Goal: Task Accomplishment & Management: Complete application form

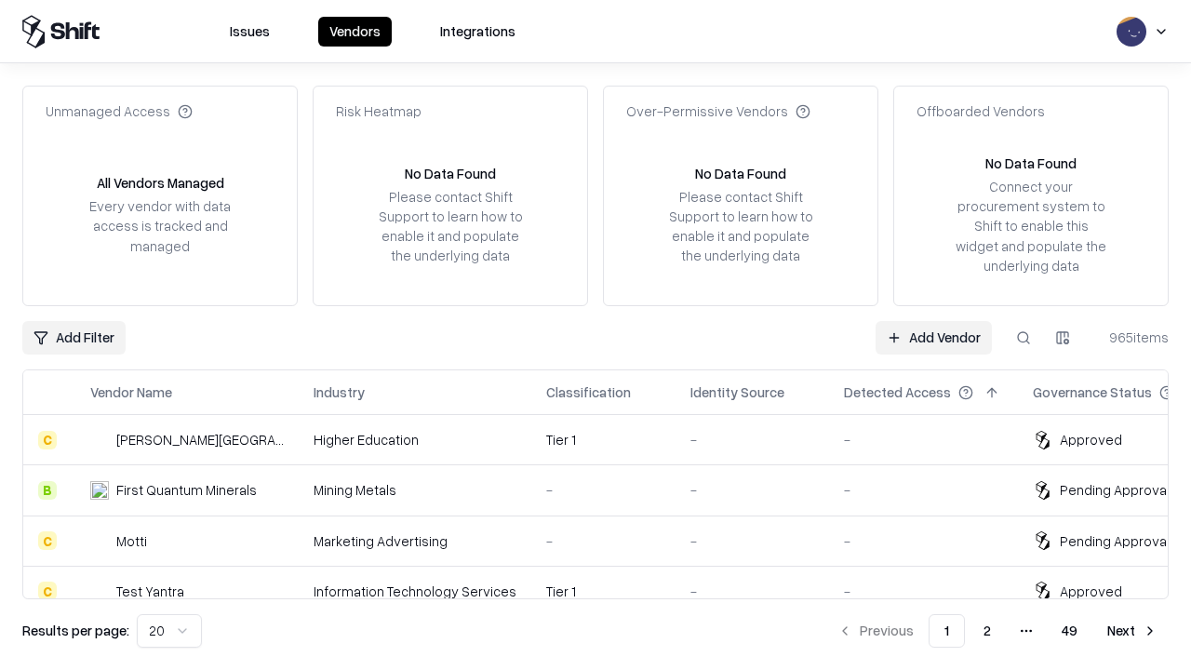
click at [933, 337] on link "Add Vendor" at bounding box center [933, 337] width 116 height 33
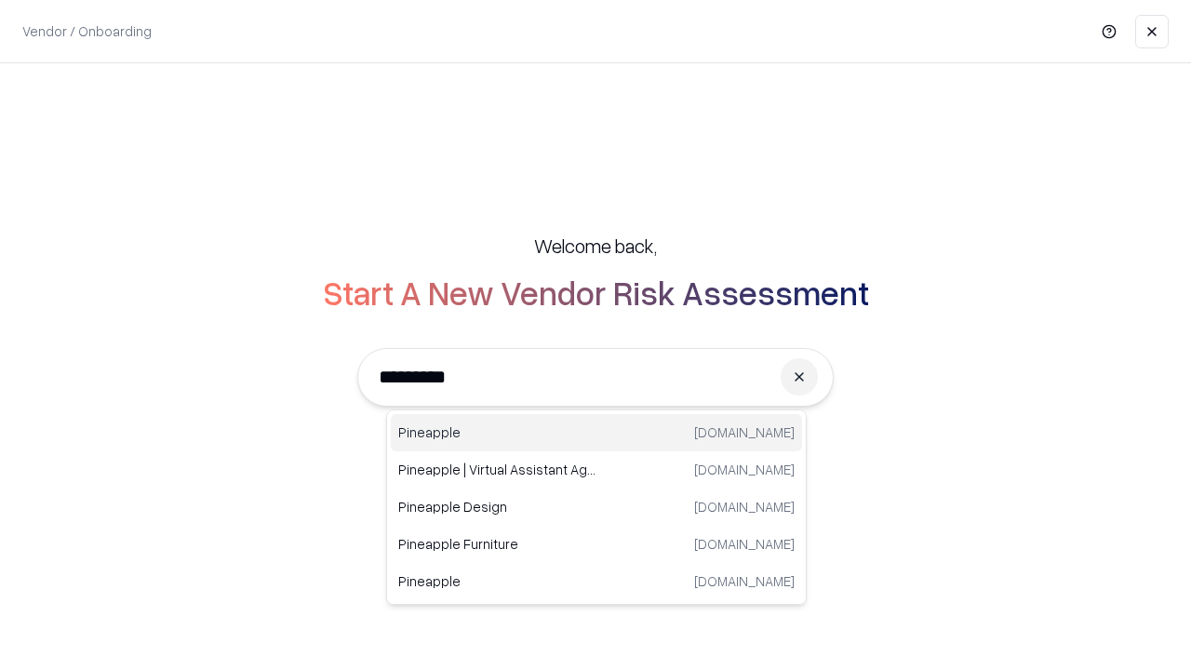
click at [596, 433] on div "Pineapple pineappleenergy.com" at bounding box center [596, 432] width 411 height 37
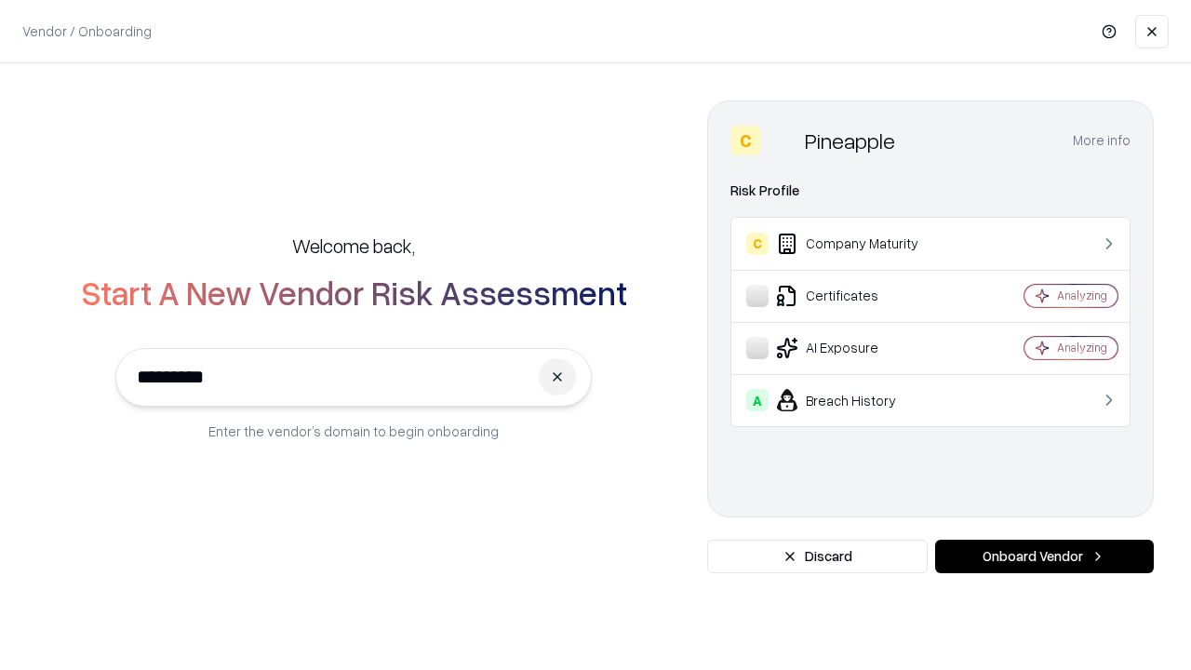
type input "*********"
click at [1044, 556] on button "Onboard Vendor" at bounding box center [1044, 556] width 219 height 33
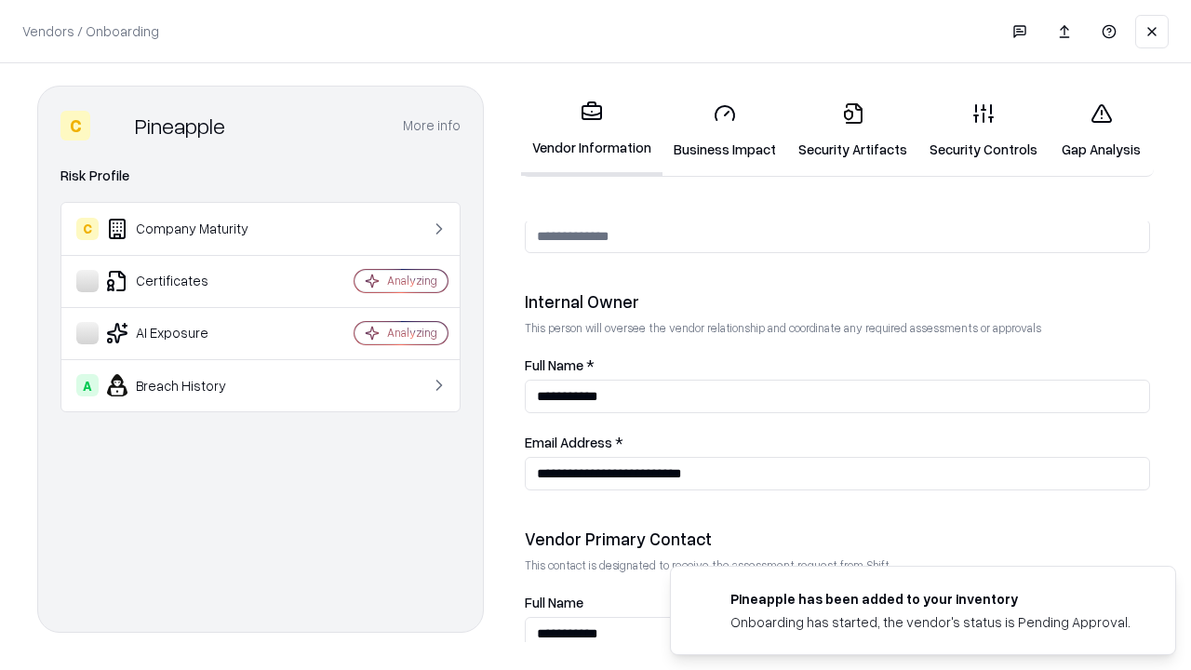
scroll to position [964, 0]
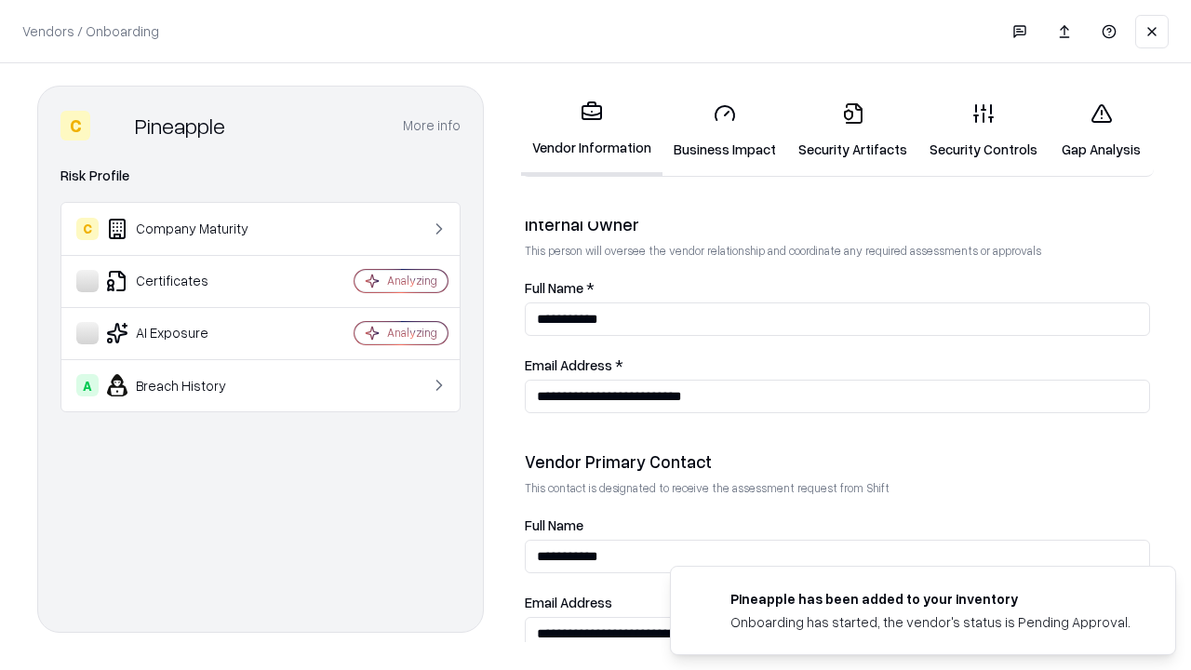
click at [725, 130] on link "Business Impact" at bounding box center [724, 130] width 125 height 87
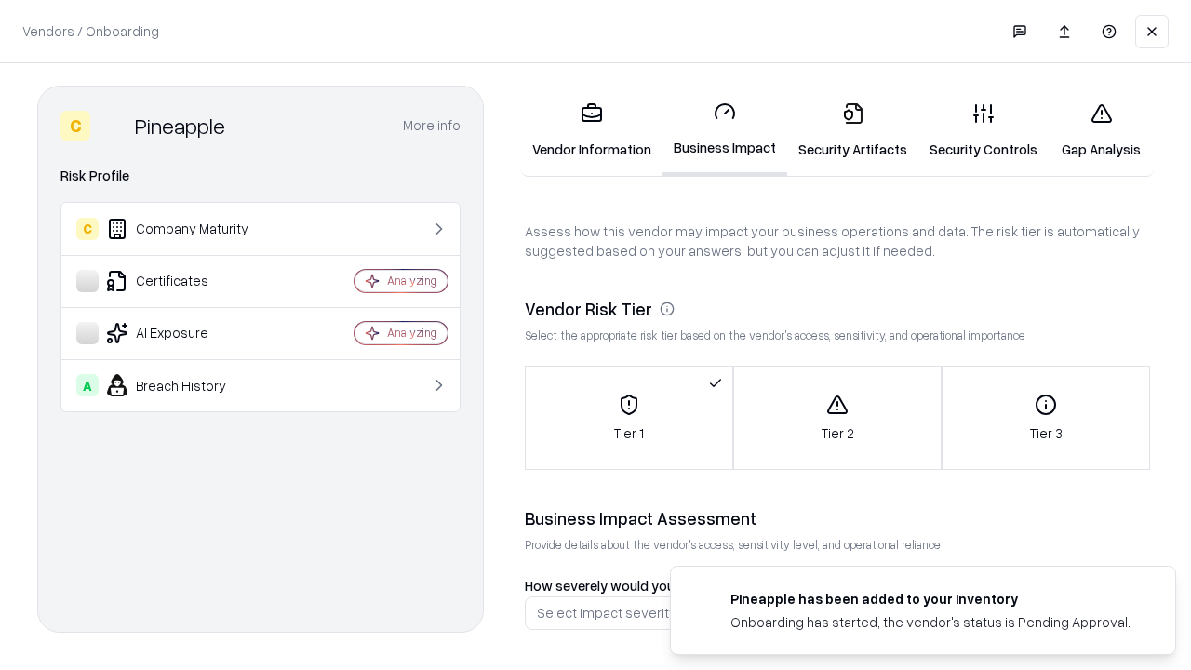
click at [852, 130] on link "Security Artifacts" at bounding box center [852, 130] width 131 height 87
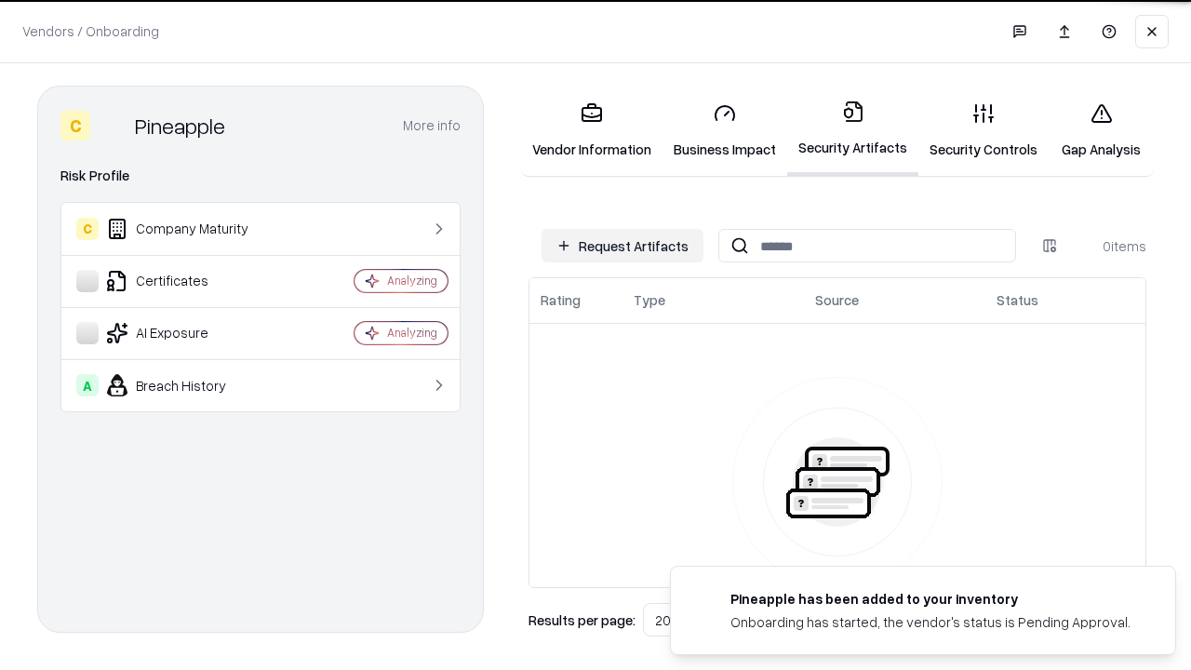
click at [622, 246] on button "Request Artifacts" at bounding box center [622, 245] width 162 height 33
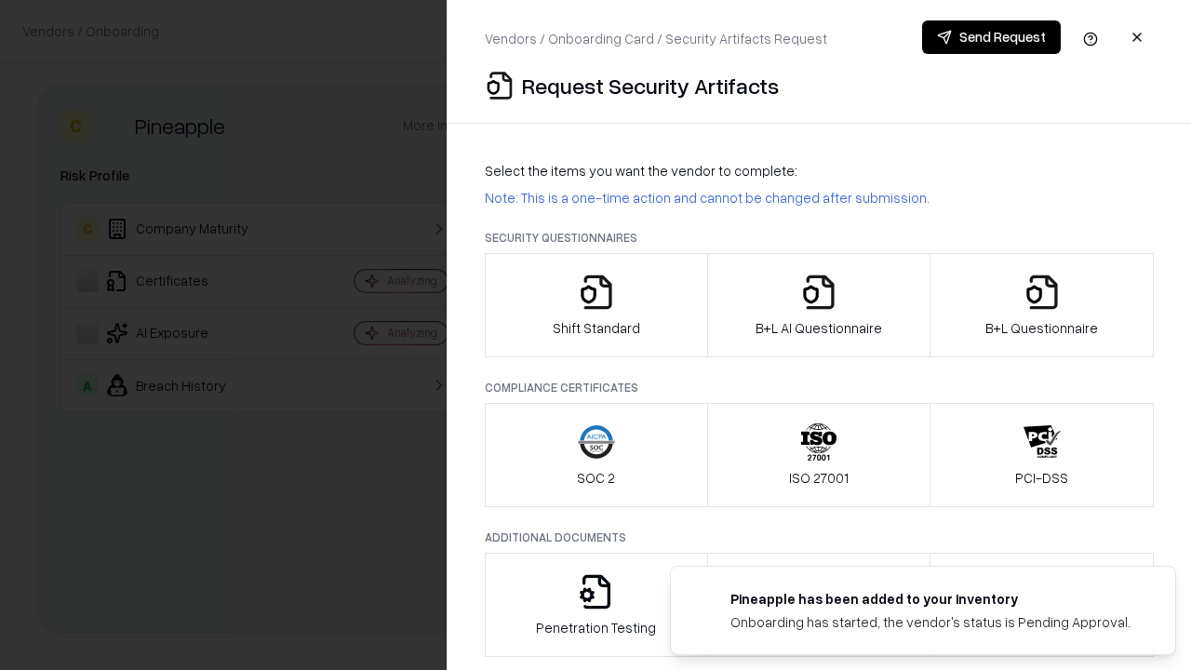
click at [595, 305] on icon "button" at bounding box center [596, 292] width 37 height 37
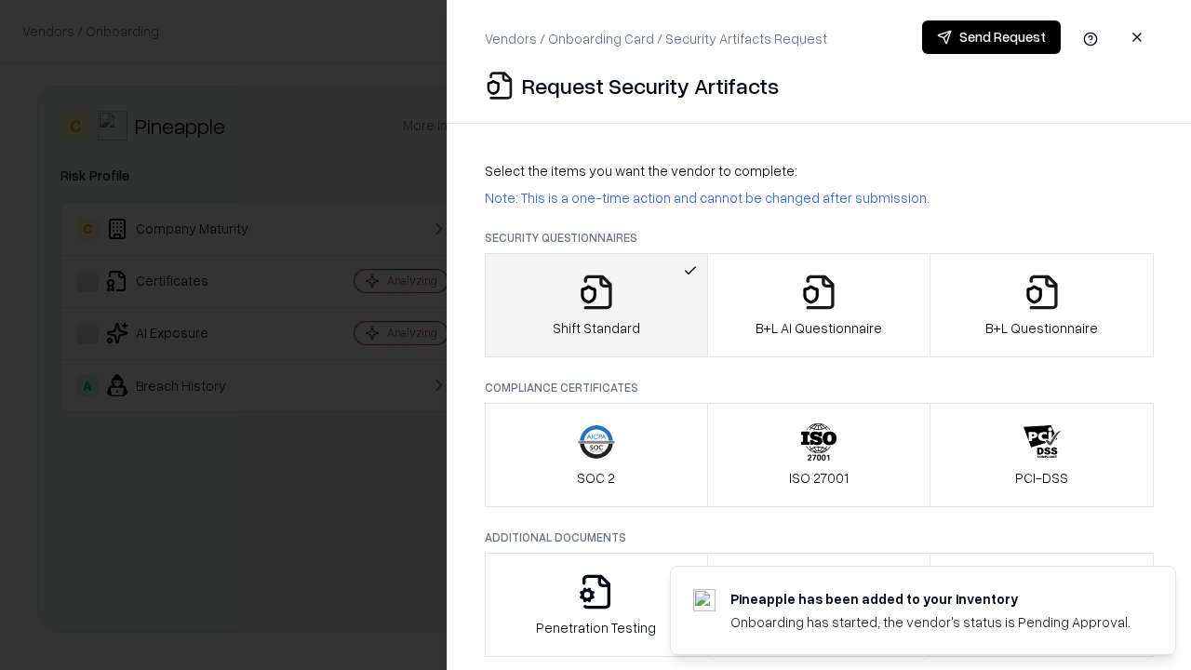
click at [991, 37] on button "Send Request" at bounding box center [991, 36] width 139 height 33
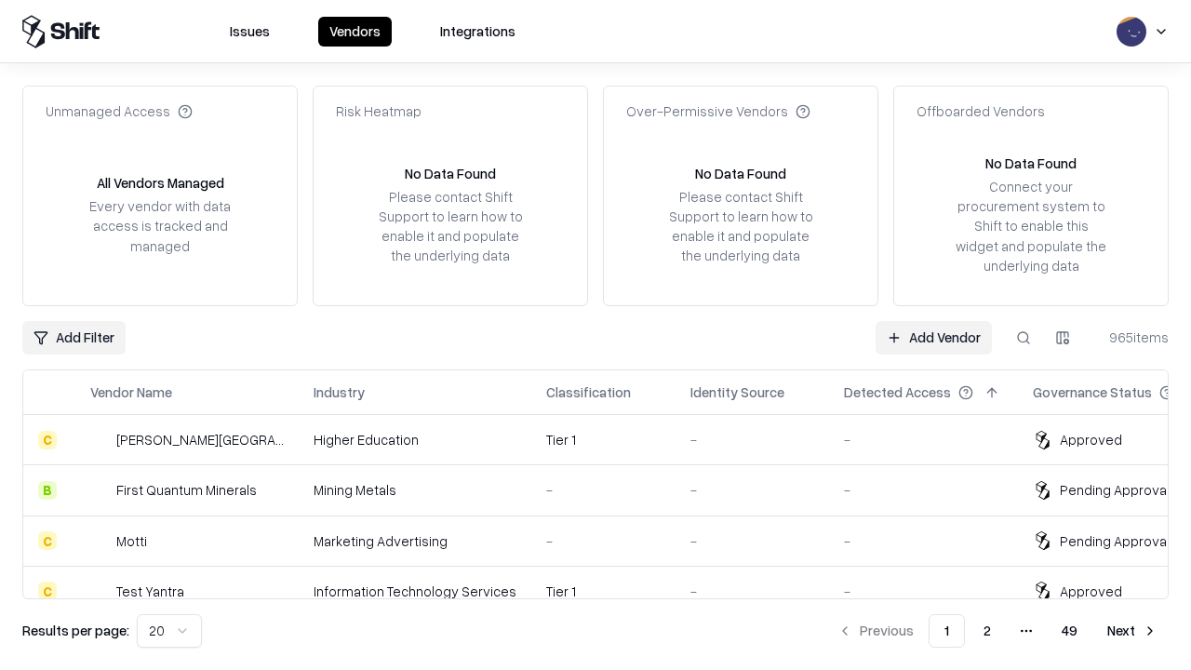
click at [1023, 337] on button at bounding box center [1023, 337] width 33 height 33
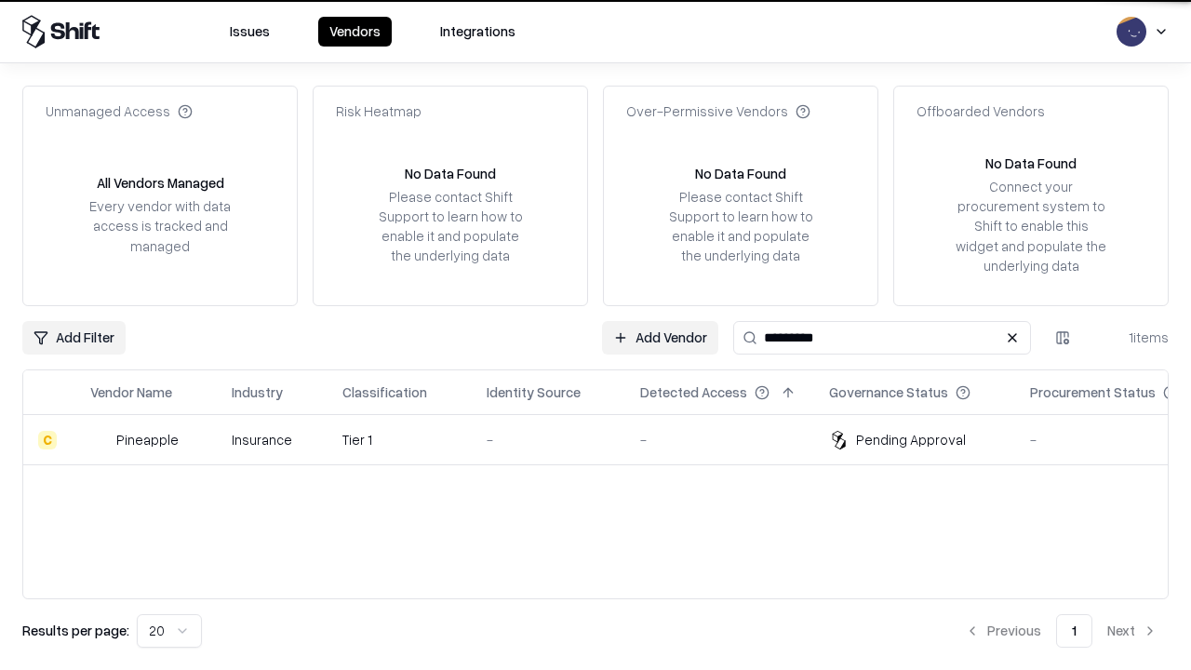
type input "*********"
click at [607, 439] on div "-" at bounding box center [549, 440] width 124 height 20
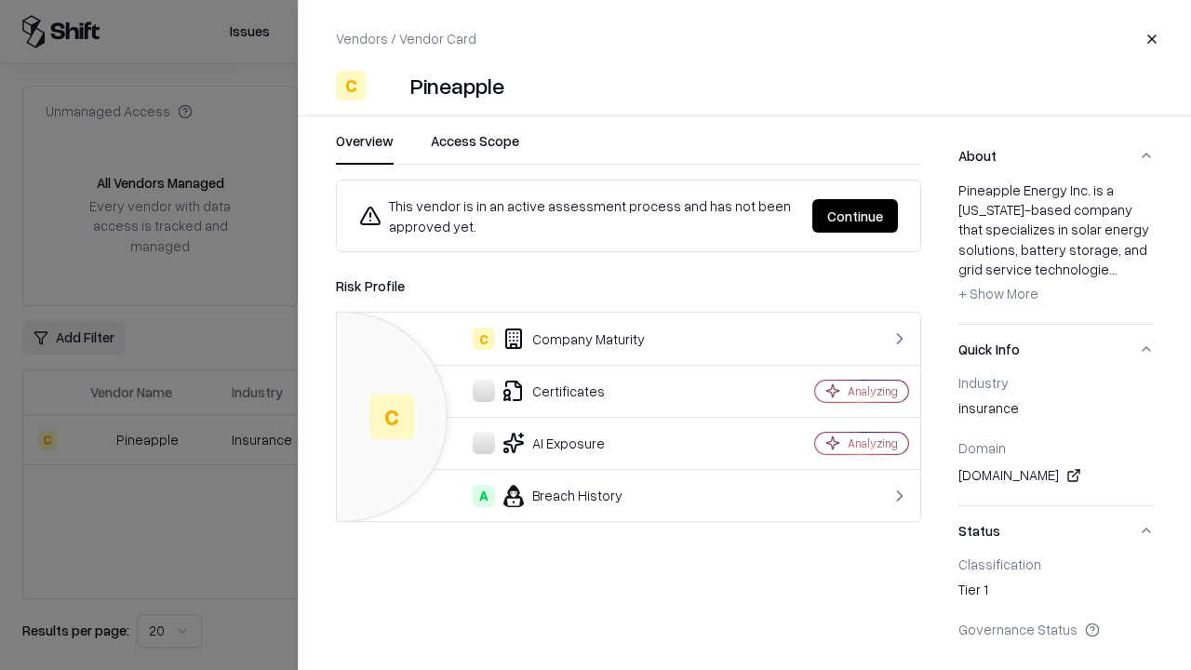
click at [855, 216] on button "Continue" at bounding box center [855, 215] width 86 height 33
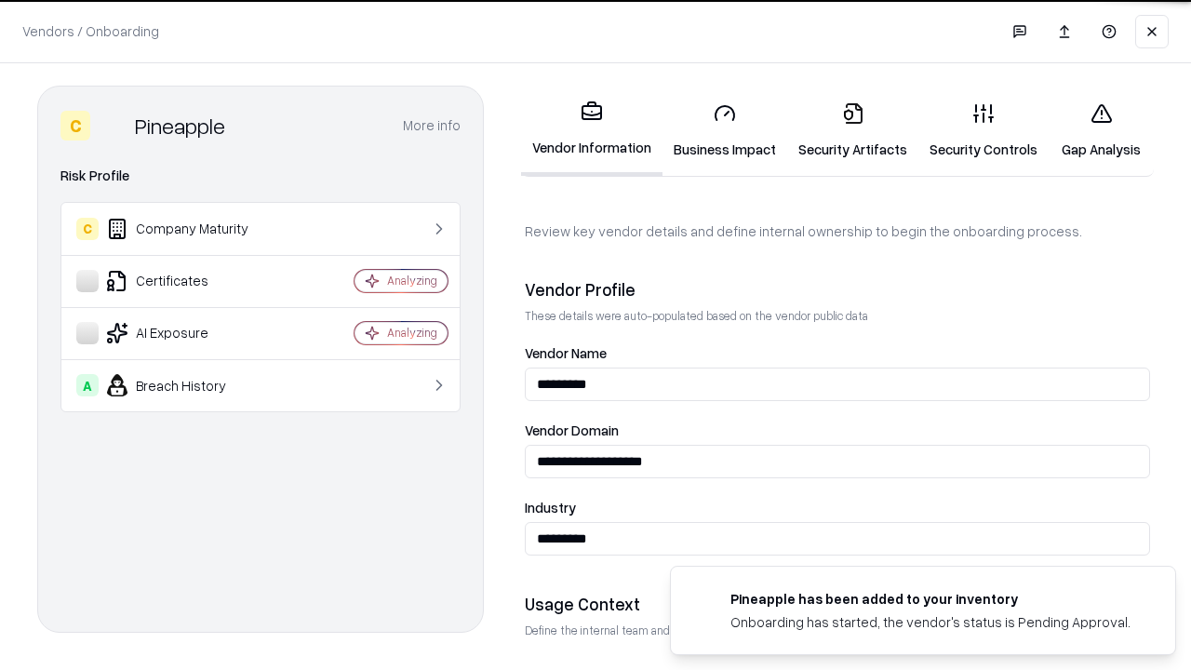
click at [852, 130] on link "Security Artifacts" at bounding box center [852, 130] width 131 height 87
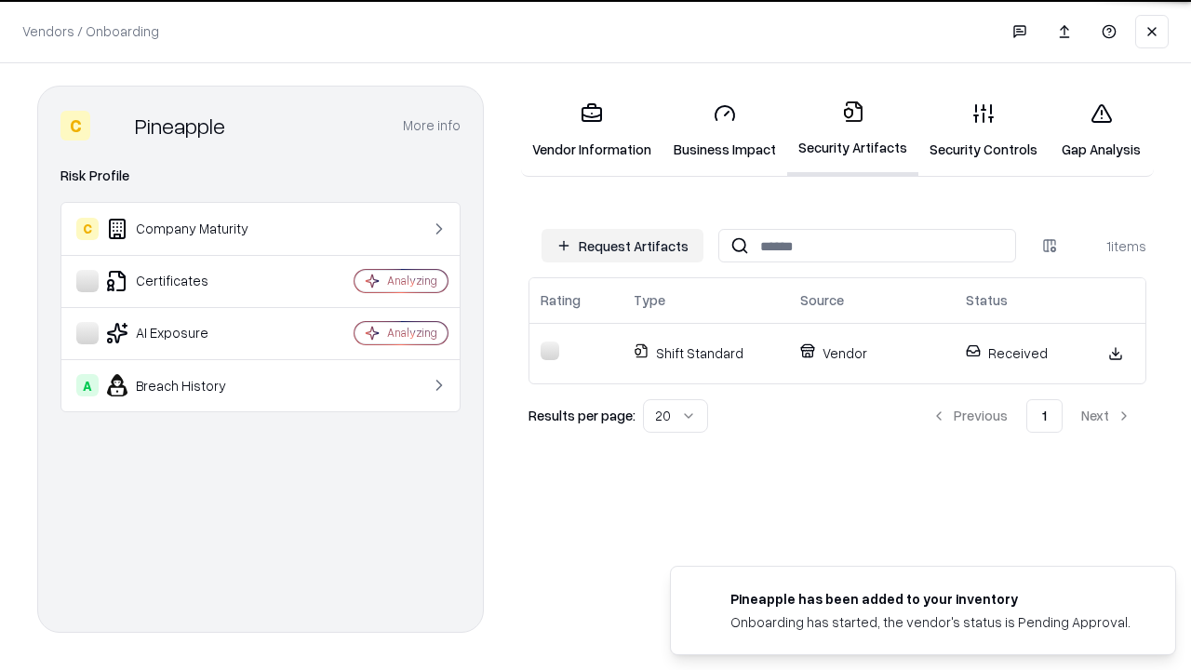
click at [983, 130] on link "Security Controls" at bounding box center [983, 130] width 130 height 87
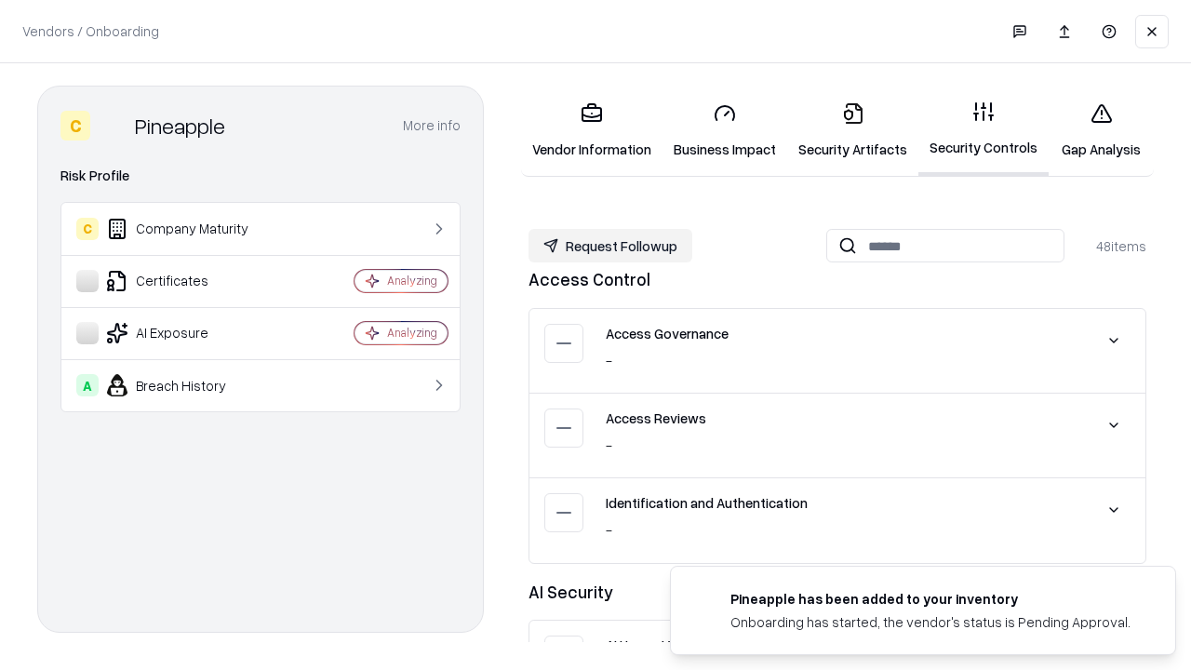
click at [610, 246] on button "Request Followup" at bounding box center [610, 245] width 164 height 33
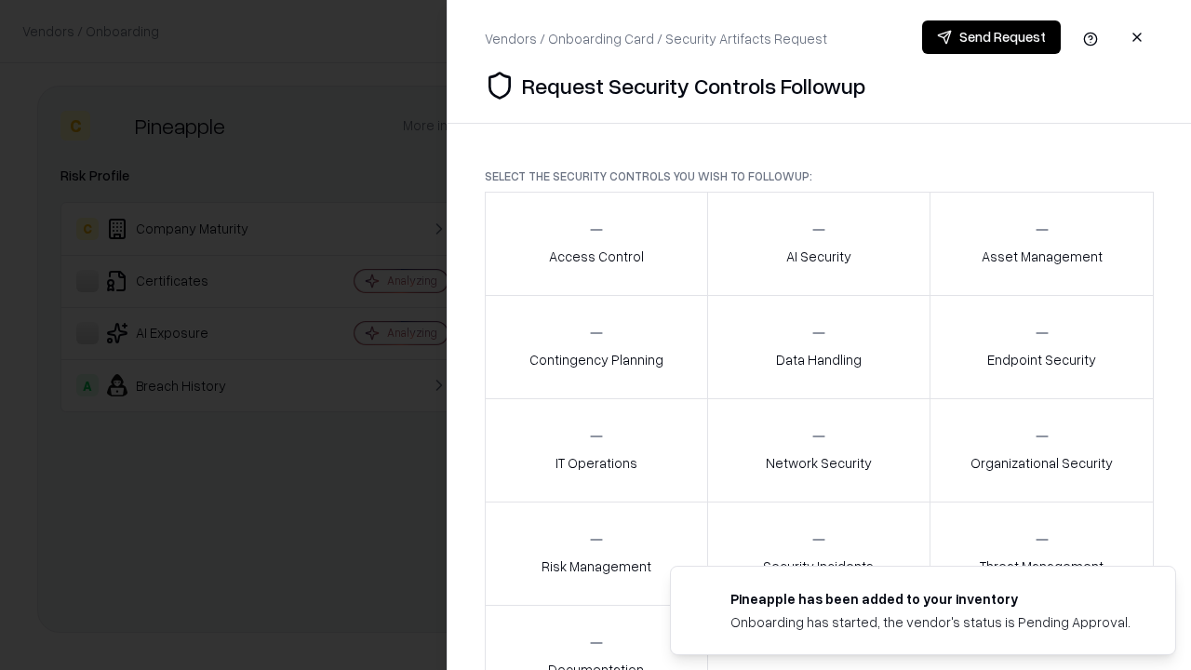
click at [595, 244] on div "Access Control" at bounding box center [596, 243] width 95 height 46
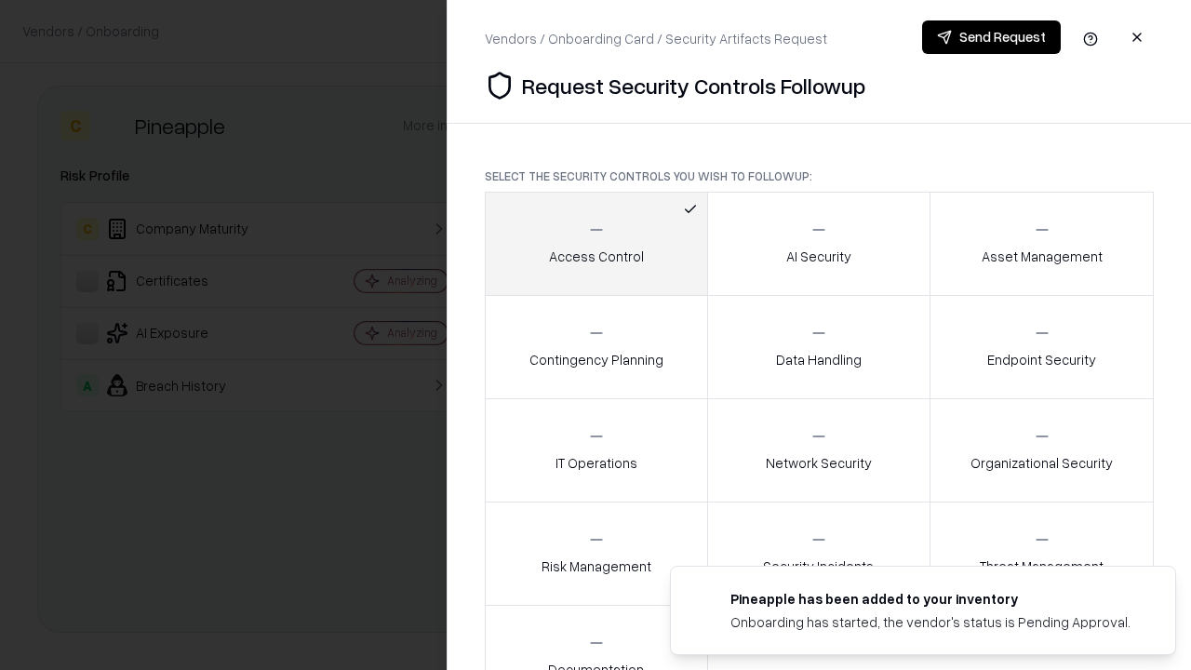
click at [991, 37] on button "Send Request" at bounding box center [991, 36] width 139 height 33
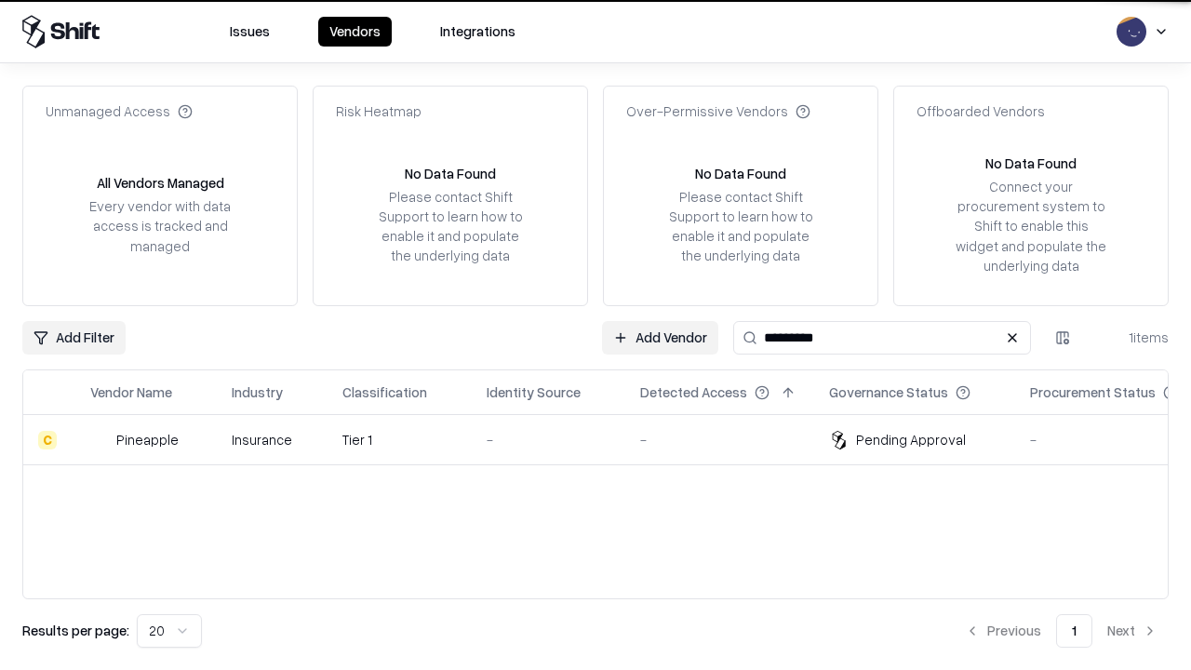
type input "*********"
click at [607, 439] on div "-" at bounding box center [549, 440] width 124 height 20
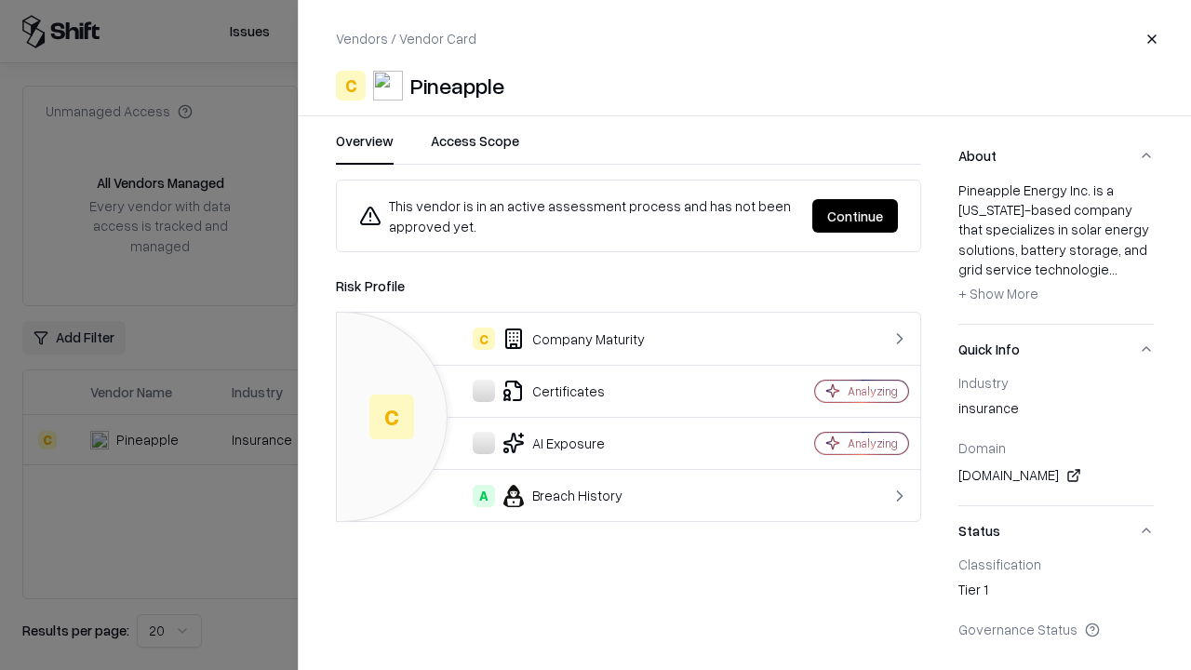
click at [855, 216] on button "Continue" at bounding box center [855, 215] width 86 height 33
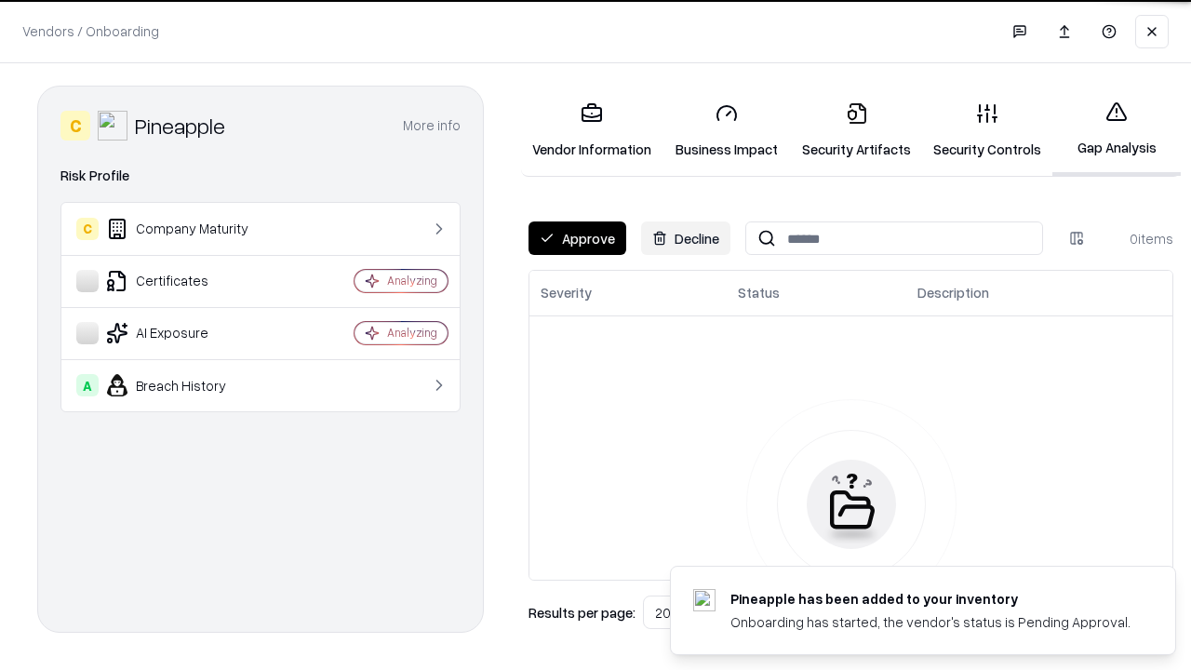
click at [577, 238] on button "Approve" at bounding box center [577, 237] width 98 height 33
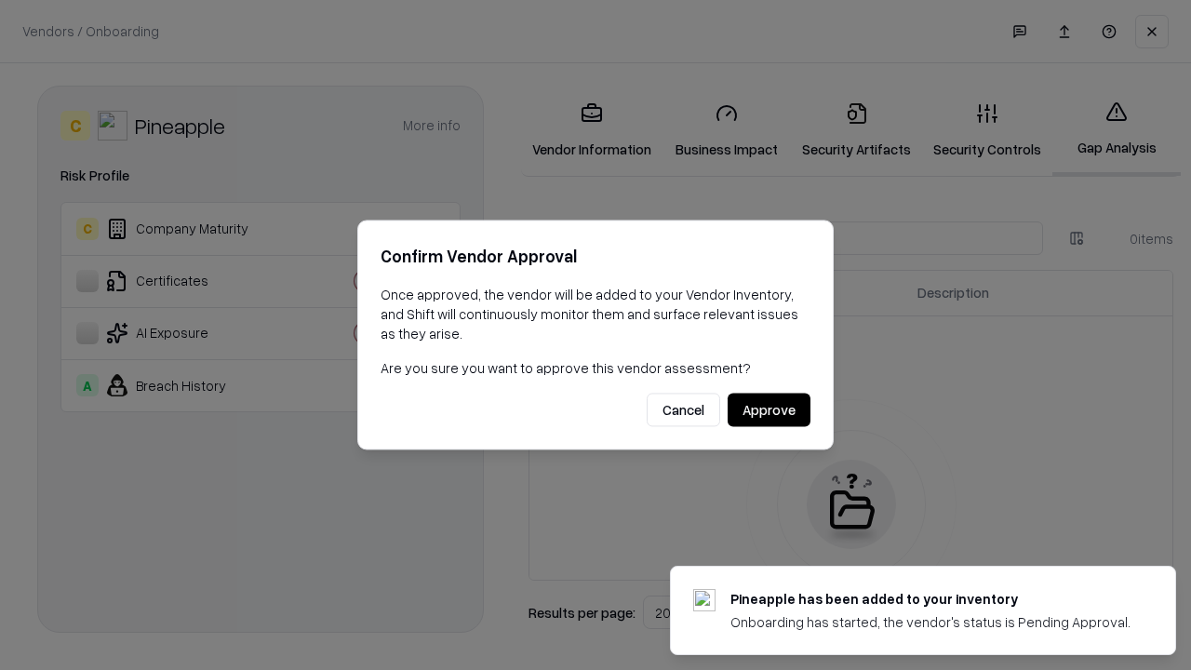
click at [768, 409] on button "Approve" at bounding box center [769, 410] width 83 height 33
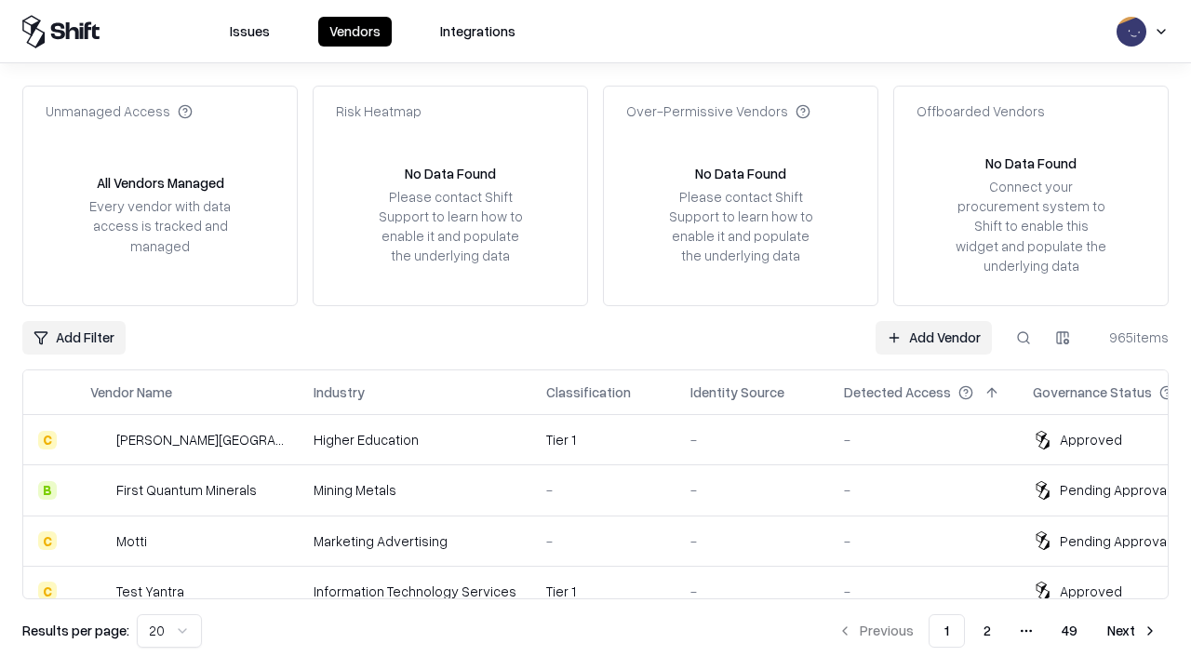
type input "*********"
click at [933, 337] on link "Add Vendor" at bounding box center [933, 337] width 116 height 33
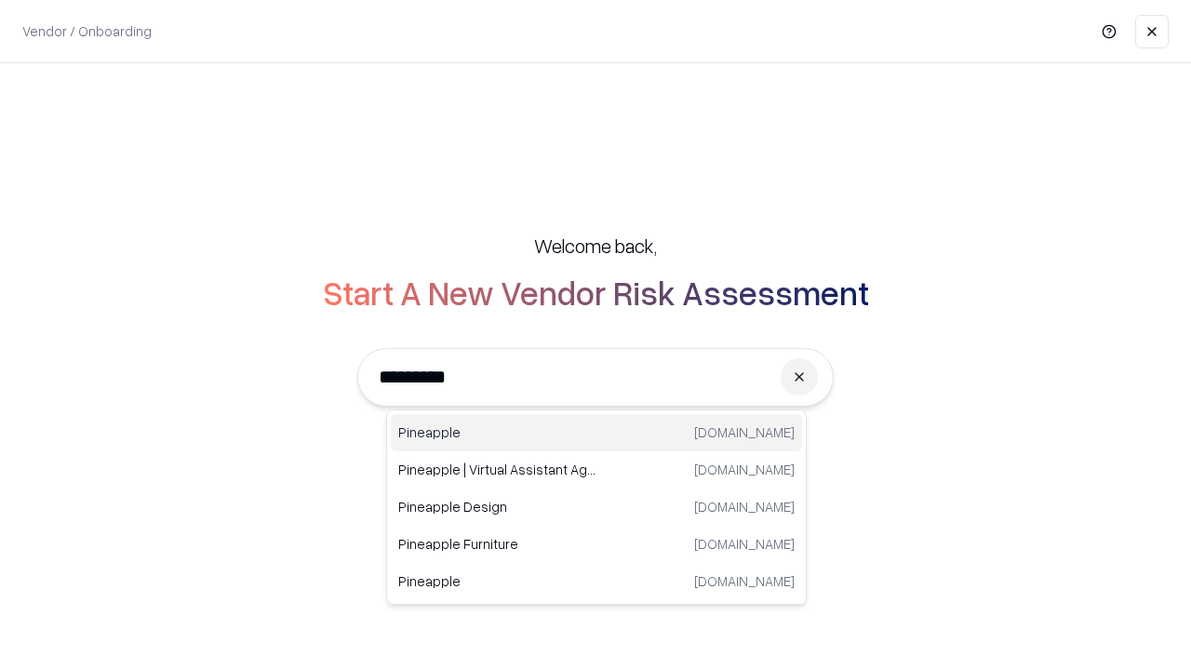
click at [596, 433] on div "Pineapple pineappleenergy.com" at bounding box center [596, 432] width 411 height 37
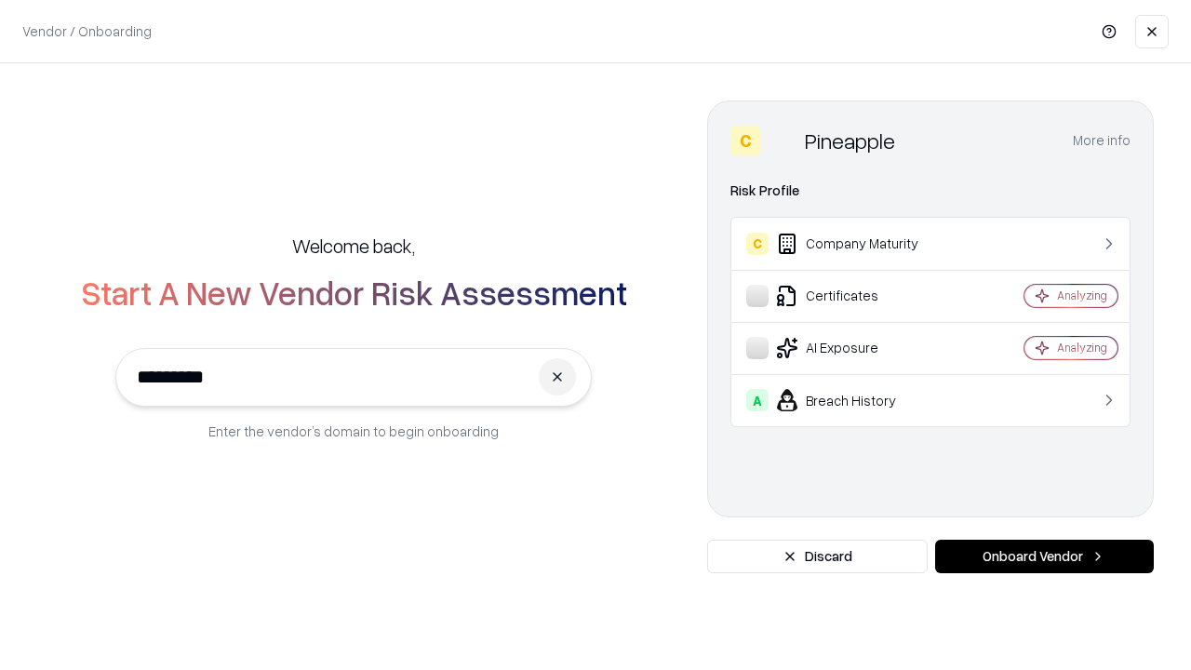
type input "*********"
click at [1044, 556] on button "Onboard Vendor" at bounding box center [1044, 556] width 219 height 33
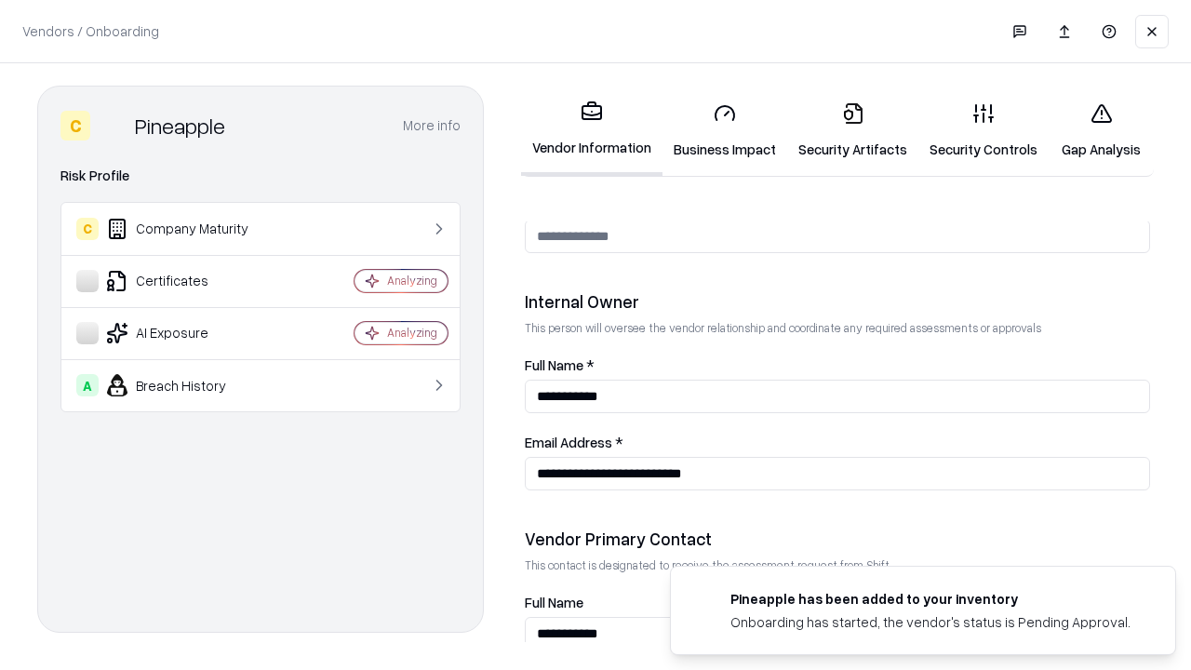
scroll to position [964, 0]
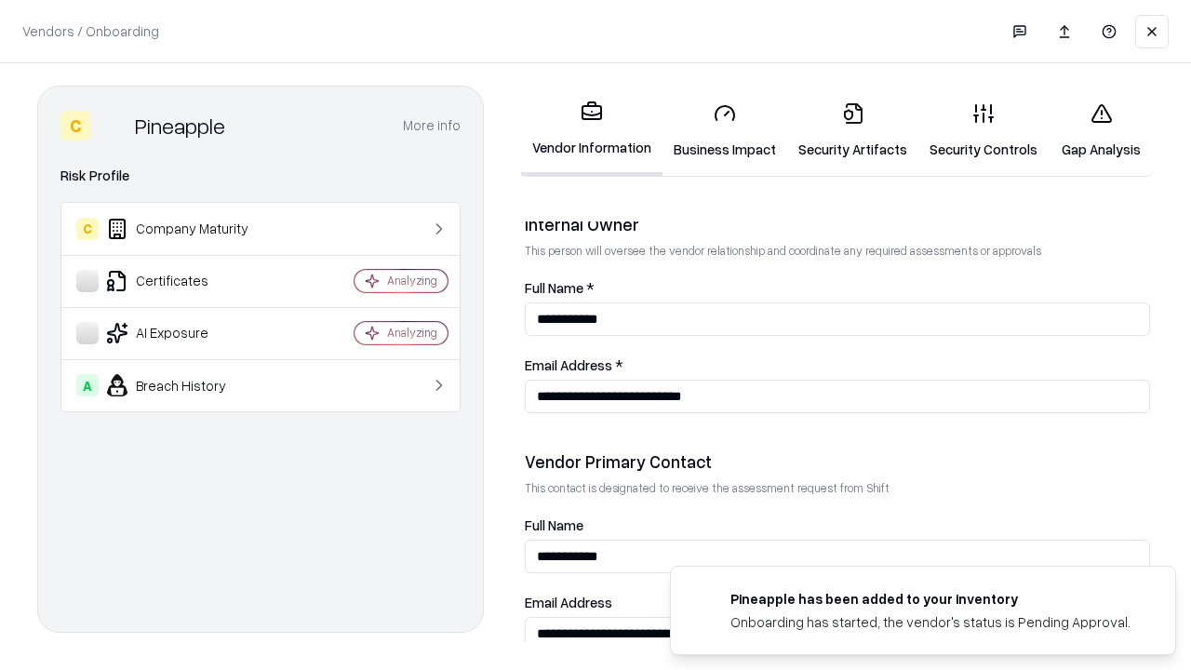
click at [1101, 130] on link "Gap Analysis" at bounding box center [1100, 130] width 105 height 87
